Goal: Task Accomplishment & Management: Use online tool/utility

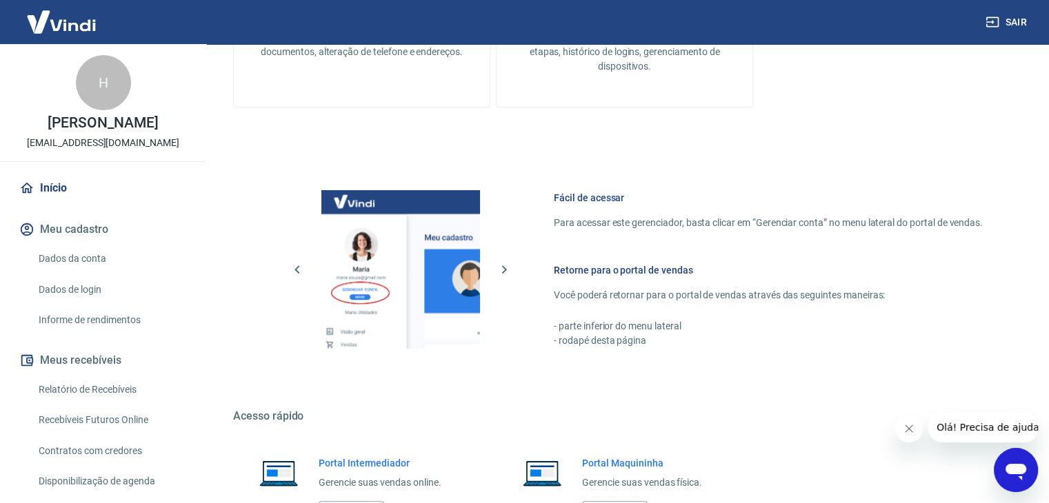
scroll to position [585, 0]
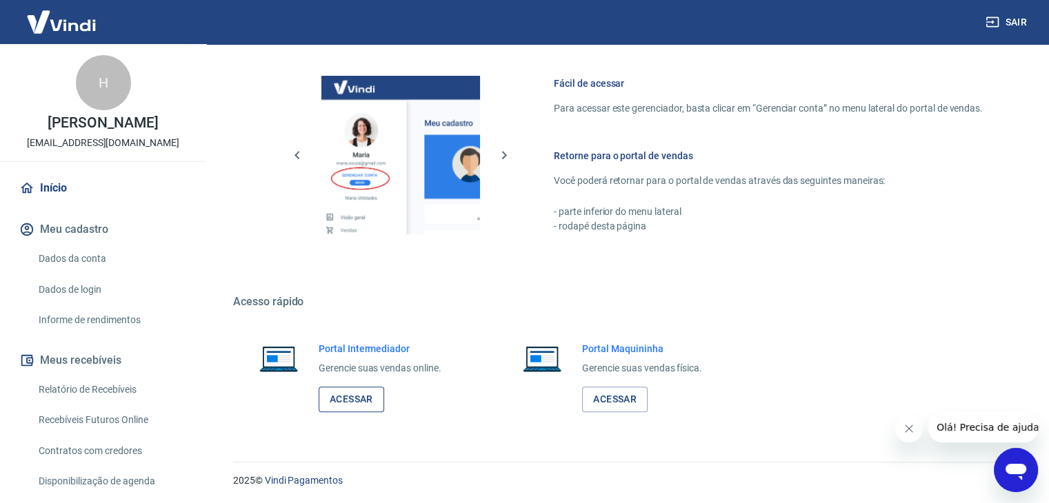
click at [364, 398] on link "Acessar" at bounding box center [352, 400] width 66 height 26
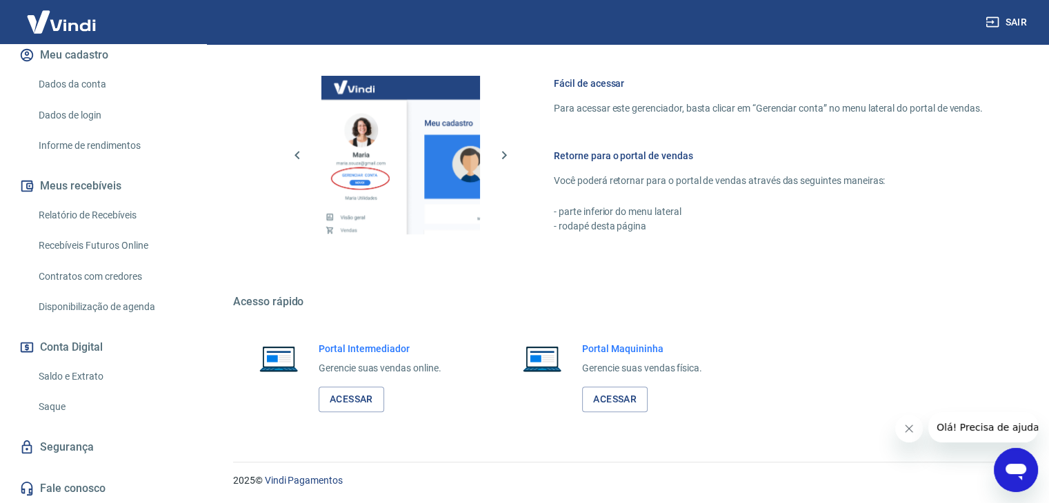
click at [72, 408] on link "Saque" at bounding box center [111, 407] width 157 height 28
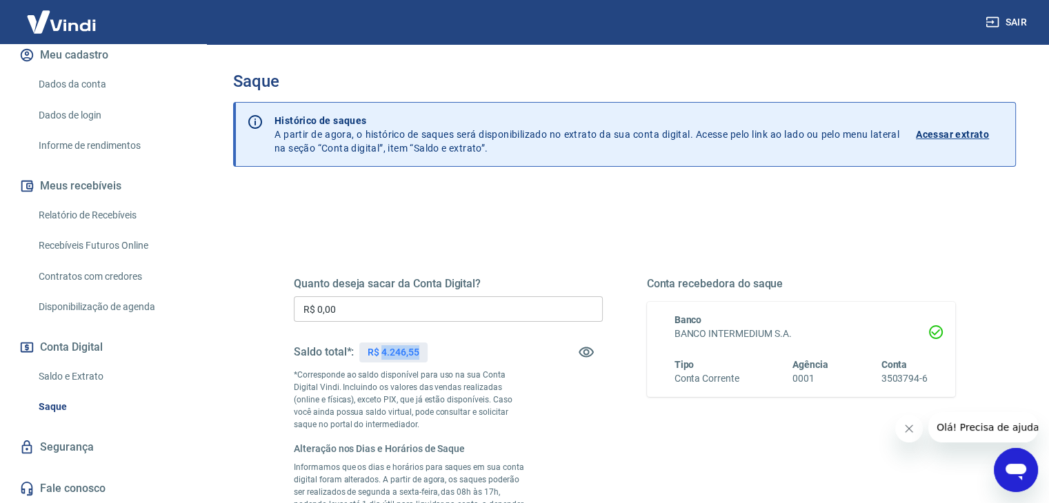
drag, startPoint x: 383, startPoint y: 354, endPoint x: 439, endPoint y: 354, distance: 56.5
click at [439, 354] on div "Saldo total*: R$ 4.246,55" at bounding box center [448, 352] width 309 height 33
copy p "4.246,55"
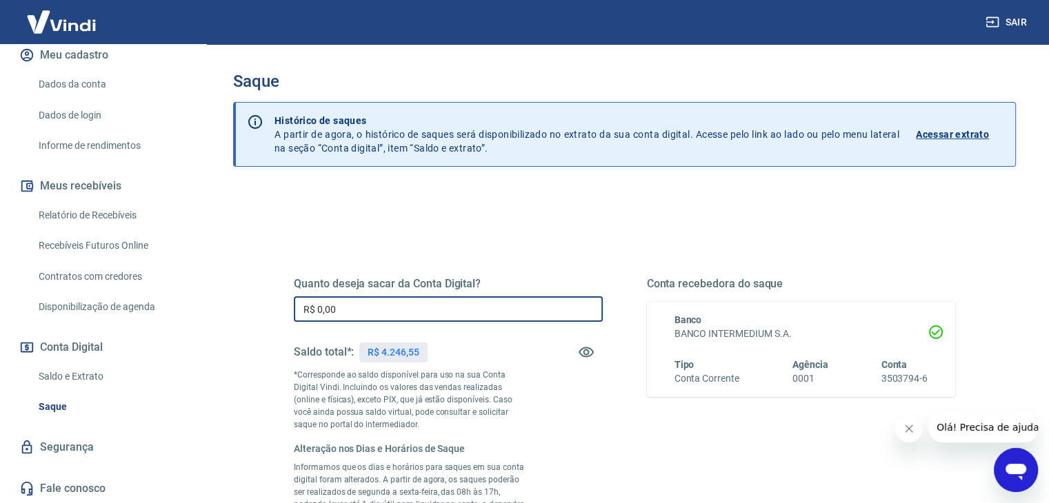
drag, startPoint x: 392, startPoint y: 309, endPoint x: 293, endPoint y: 298, distance: 99.2
click at [294, 298] on input "R$ 0,00" at bounding box center [448, 310] width 309 height 26
paste input "4.246,55"
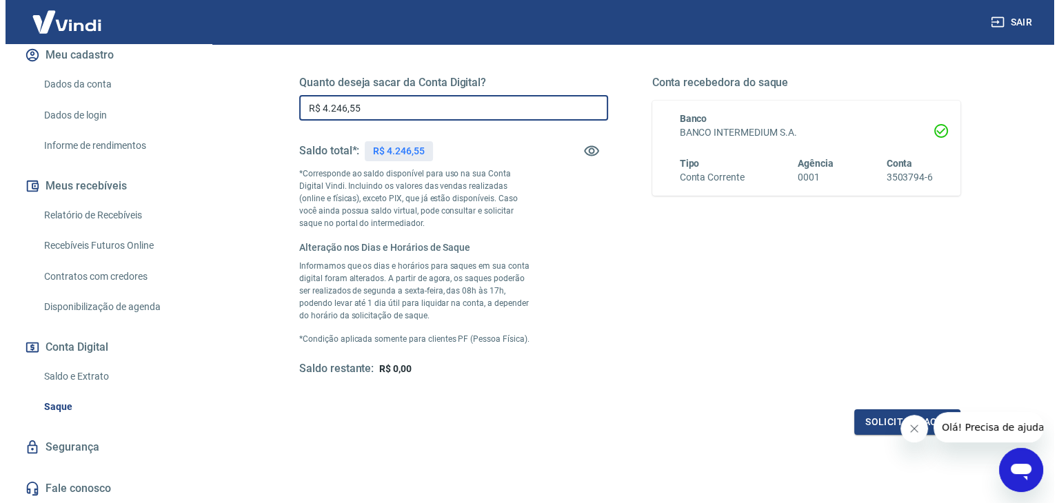
scroll to position [276, 0]
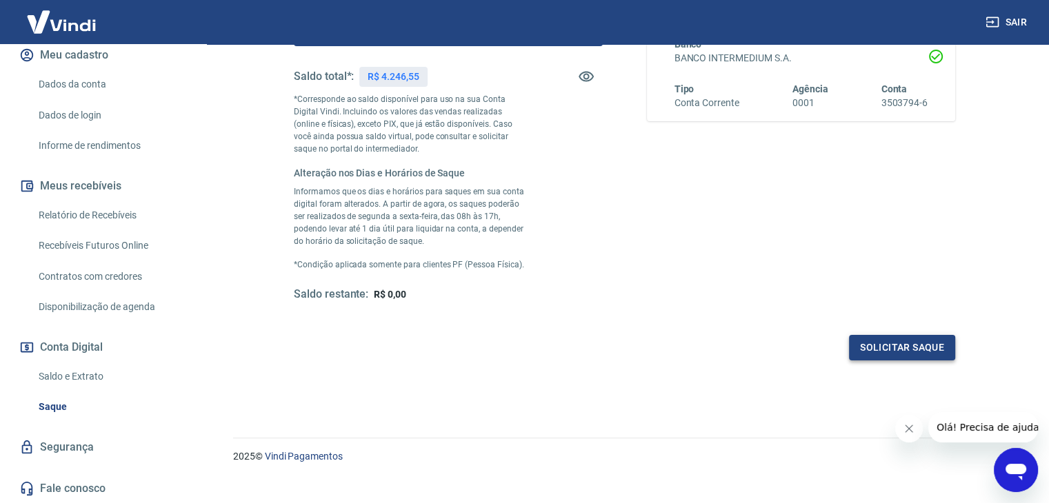
type input "R$ 4.246,55"
click at [883, 348] on button "Solicitar saque" at bounding box center [902, 348] width 106 height 26
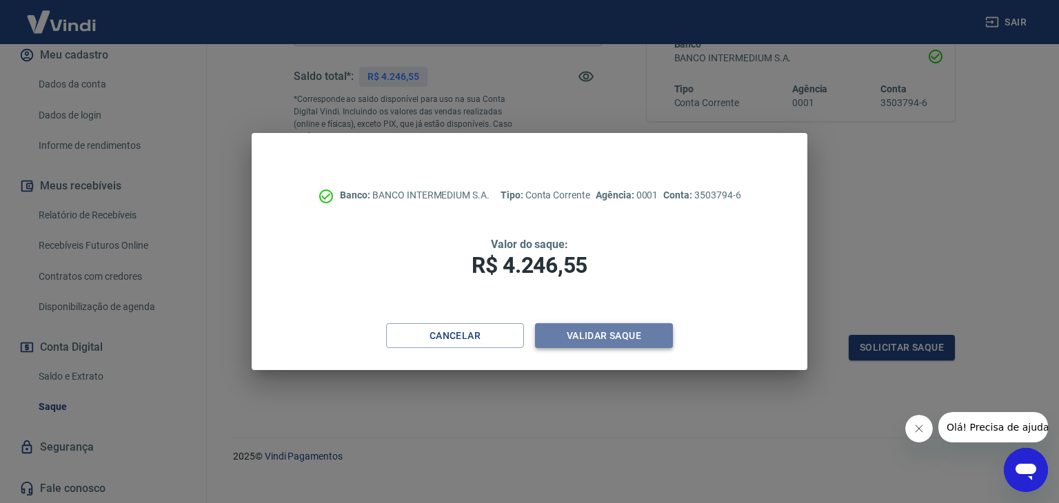
click at [572, 334] on button "Validar saque" at bounding box center [604, 336] width 138 height 26
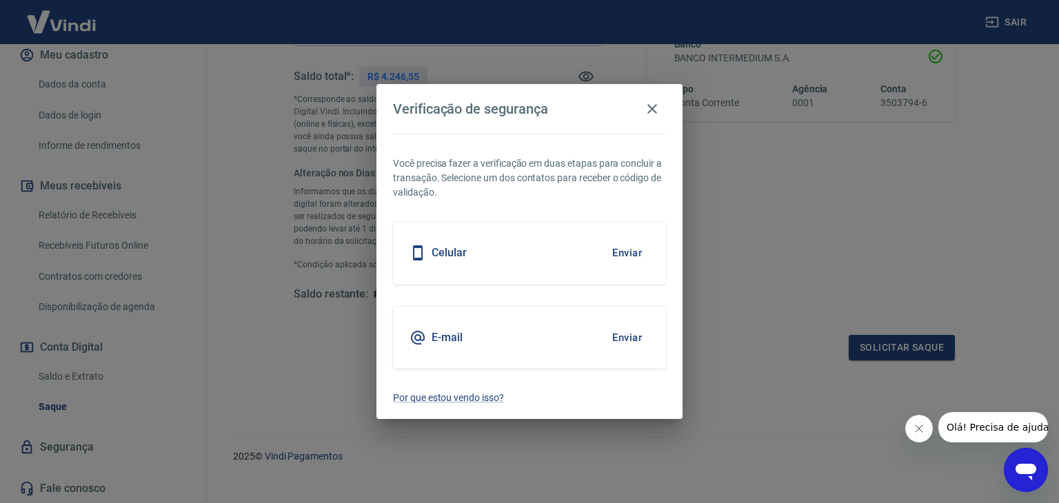
click at [624, 335] on button "Enviar" at bounding box center [627, 337] width 45 height 29
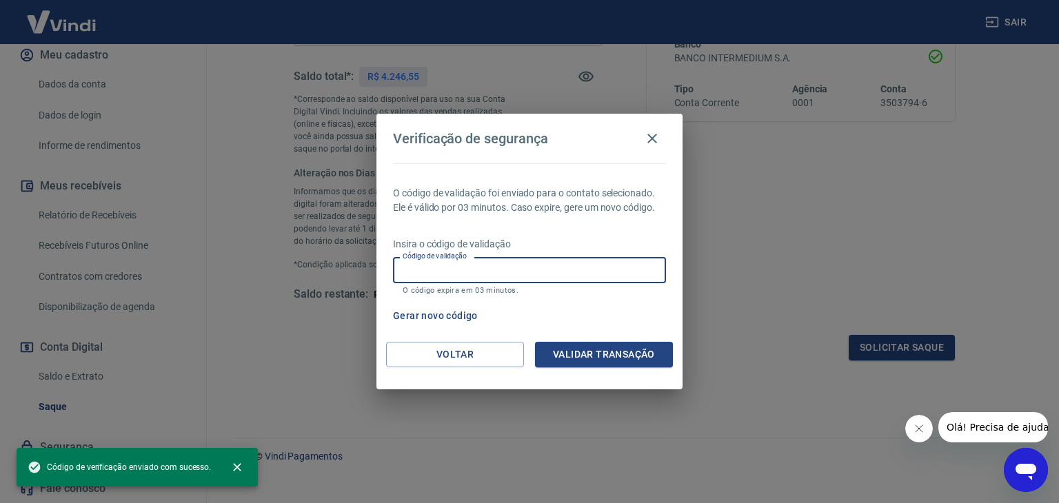
click at [514, 261] on input "Código de validação" at bounding box center [529, 270] width 273 height 26
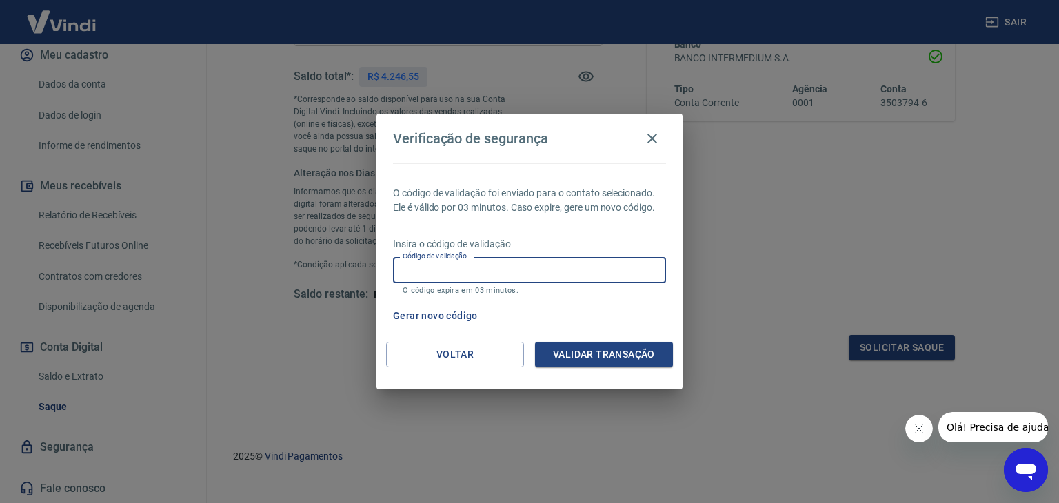
click at [520, 266] on input "Código de validação" at bounding box center [529, 270] width 273 height 26
click at [434, 308] on button "Gerar novo código" at bounding box center [436, 316] width 96 height 26
click at [497, 274] on input "Código de validação" at bounding box center [529, 270] width 273 height 26
type input "218205"
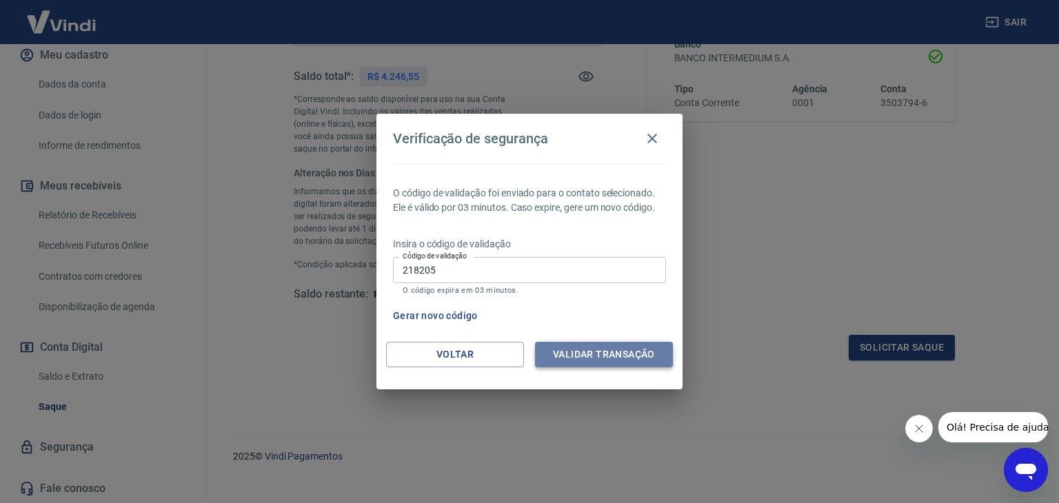
click at [596, 349] on button "Validar transação" at bounding box center [604, 355] width 138 height 26
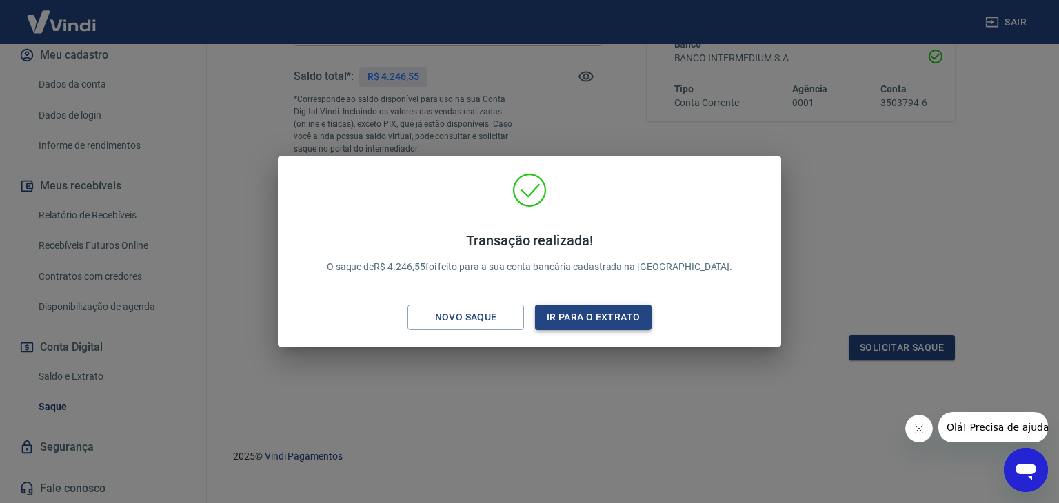
click at [592, 316] on button "Ir para o extrato" at bounding box center [593, 318] width 117 height 26
